Goal: Information Seeking & Learning: Check status

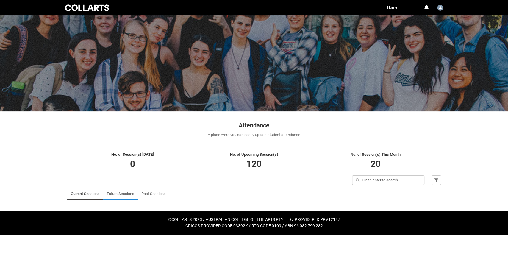
click at [118, 193] on link "Future Sessions" at bounding box center [120, 194] width 27 height 12
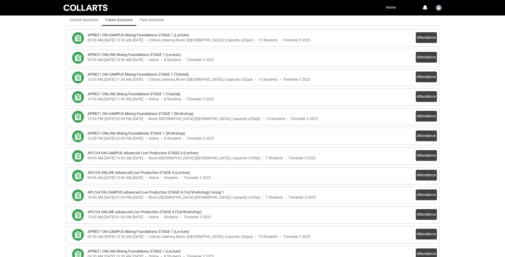
scroll to position [70, 0]
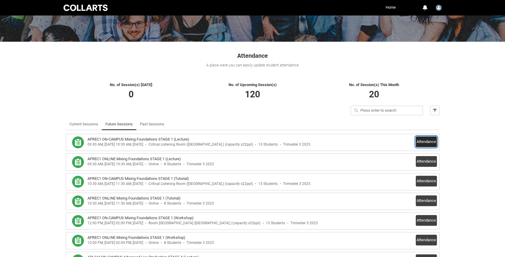
click at [430, 139] on button "Attendance" at bounding box center [426, 141] width 21 height 11
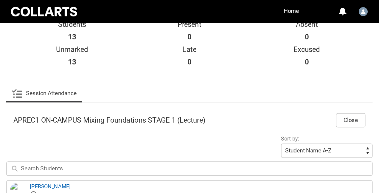
scroll to position [140, 0]
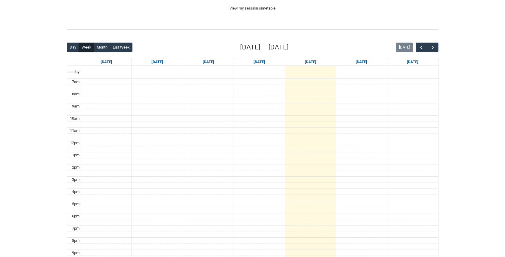
scroll to position [118, 0]
click at [436, 46] on button "button" at bounding box center [432, 47] width 11 height 10
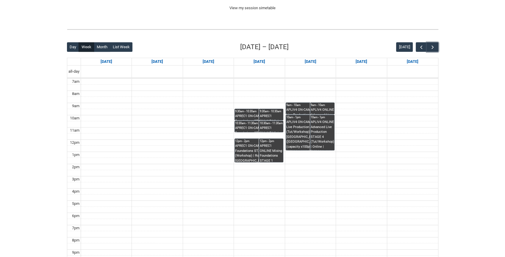
click at [298, 109] on div "APLIV4 ON-CAMPUS Advanced Live Production STAGE 4 (Lecture) | [GEOGRAPHIC_DATA]…" at bounding box center [310, 110] width 48 height 7
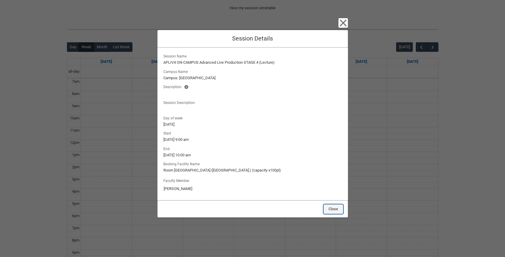
click at [328, 208] on button "Close" at bounding box center [334, 209] width 20 height 10
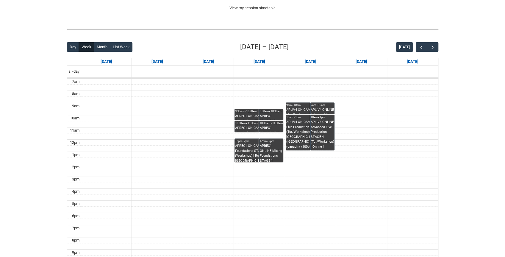
click at [297, 142] on div "APLIV4 ON-CAMPUS Advanced Live Production STAGE 4 (Tut/Workshop) Group 1 | [GEO…" at bounding box center [310, 135] width 48 height 30
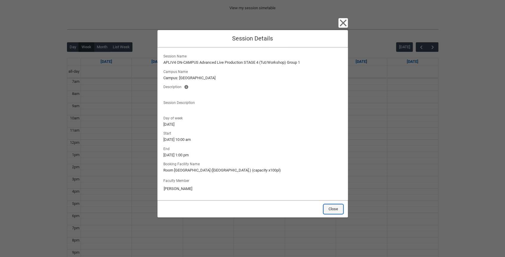
drag, startPoint x: 336, startPoint y: 211, endPoint x: 339, endPoint y: 209, distance: 3.9
click at [336, 211] on button "Close" at bounding box center [334, 209] width 20 height 10
